Goal: Task Accomplishment & Management: Use online tool/utility

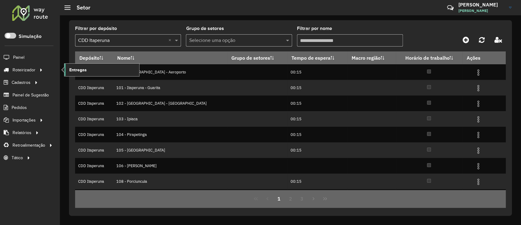
drag, startPoint x: 61, startPoint y: 68, endPoint x: 66, endPoint y: 69, distance: 5.1
click at [64, 69] on ul "Entregas" at bounding box center [96, 70] width 76 height 13
click at [68, 68] on link "Entregas" at bounding box center [101, 70] width 75 height 12
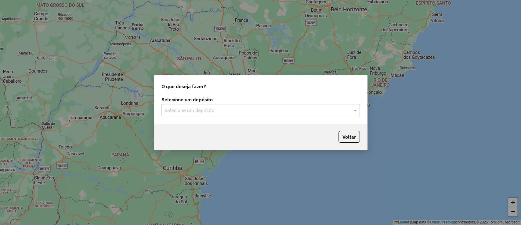
click at [185, 110] on input "text" at bounding box center [255, 110] width 180 height 7
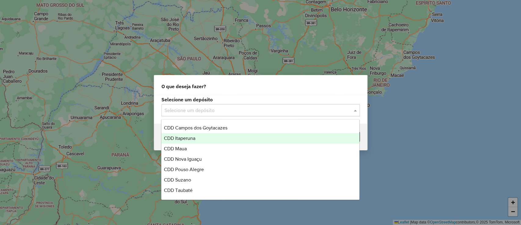
click at [189, 138] on span "CDD Itaperuna" at bounding box center [179, 137] width 31 height 5
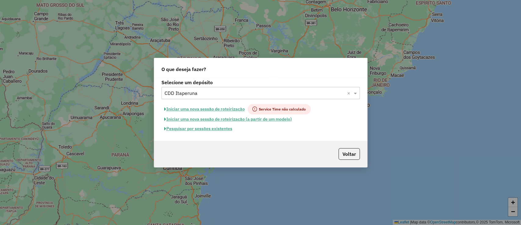
click at [209, 128] on button "Pesquisar por sessões existentes" at bounding box center [199, 128] width 74 height 9
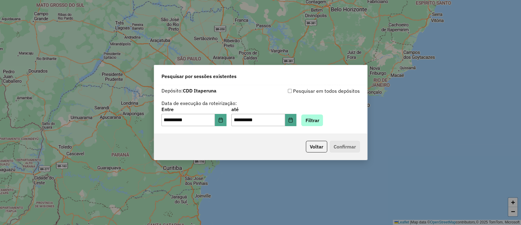
click at [315, 116] on div "**********" at bounding box center [261, 116] width 199 height 19
click at [315, 116] on button "Filtrar" at bounding box center [312, 120] width 22 height 12
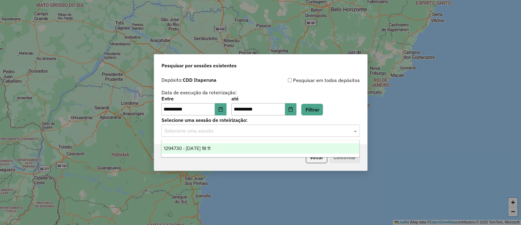
click at [269, 129] on input "text" at bounding box center [255, 130] width 180 height 7
click at [265, 145] on div "1294730 - 15/10/2025 18:11" at bounding box center [261, 148] width 198 height 10
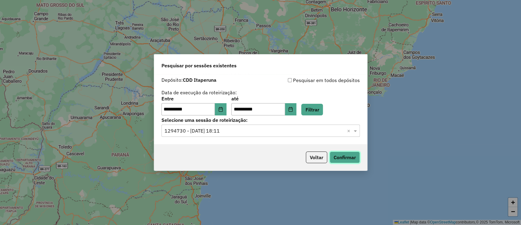
click at [340, 155] on button "Confirmar" at bounding box center [345, 157] width 30 height 12
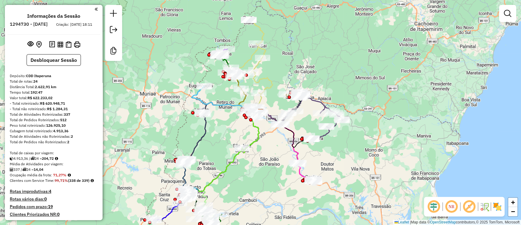
click at [441, 195] on div "Janela de atendimento Grade de atendimento Capacidade Transportadoras Veículos …" at bounding box center [260, 112] width 521 height 225
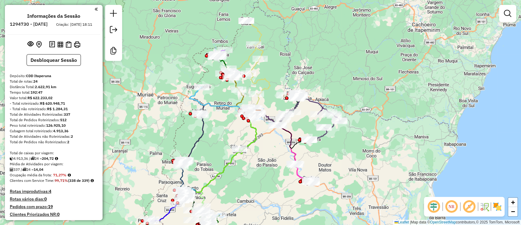
click at [428, 206] on em at bounding box center [434, 206] width 15 height 15
click at [439, 206] on em at bounding box center [434, 206] width 15 height 15
click at [436, 209] on em at bounding box center [434, 206] width 15 height 15
drag, startPoint x: 464, startPoint y: 205, endPoint x: 483, endPoint y: 201, distance: 20.0
click at [464, 205] on em at bounding box center [469, 206] width 15 height 15
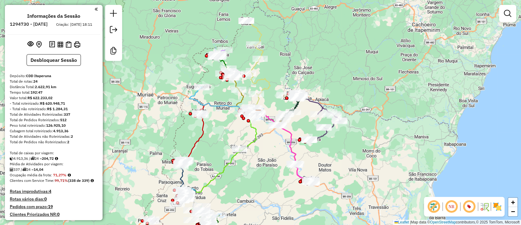
click at [496, 206] on img at bounding box center [498, 206] width 10 height 10
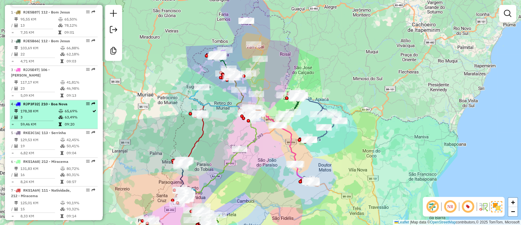
scroll to position [285, 0]
